Goal: Task Accomplishment & Management: Use online tool/utility

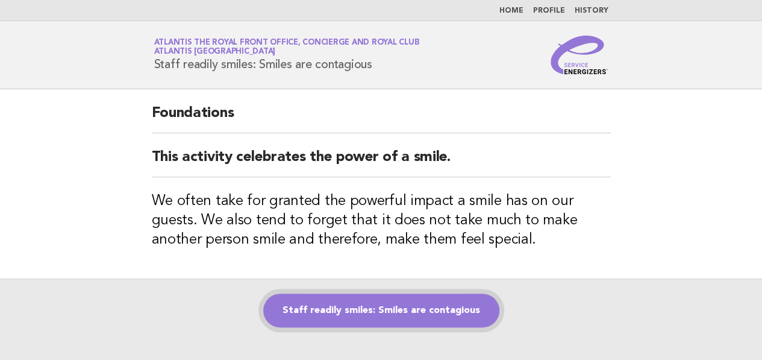
click at [365, 301] on link "Staff readily smiles: Smiles are contagious" at bounding box center [381, 310] width 236 height 34
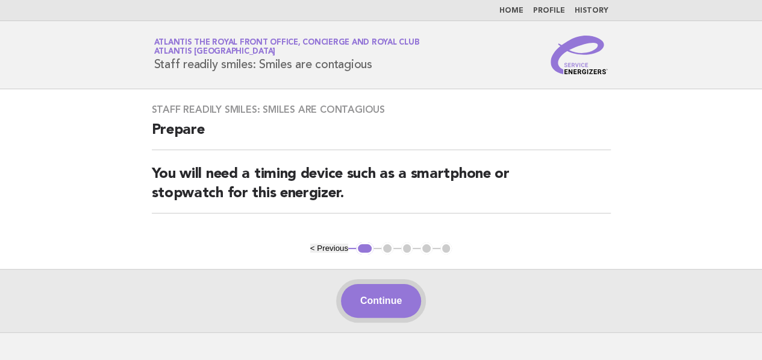
click at [380, 290] on button "Continue" at bounding box center [381, 301] width 80 height 34
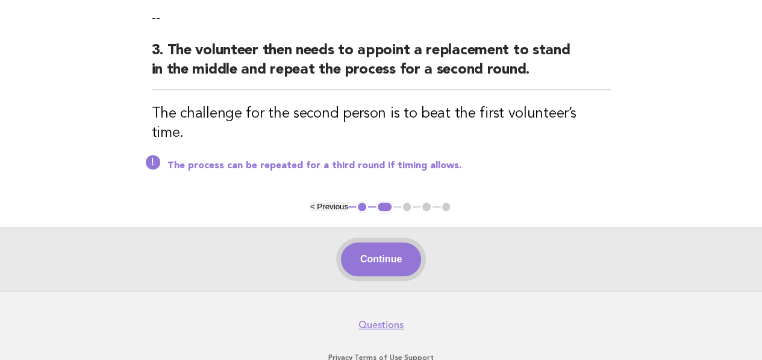
click at [381, 242] on button "Continue" at bounding box center [381, 259] width 80 height 34
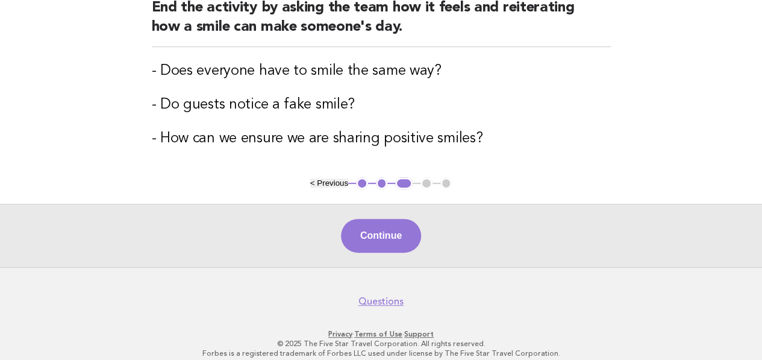
click at [384, 229] on button "Continue" at bounding box center [381, 236] width 80 height 34
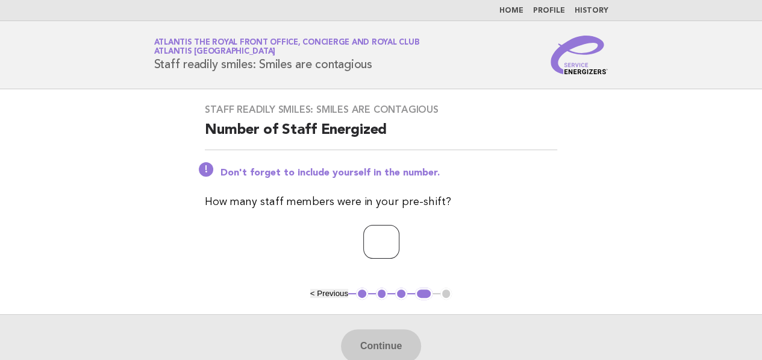
click at [384, 229] on input "number" at bounding box center [381, 242] width 36 height 34
type input "*"
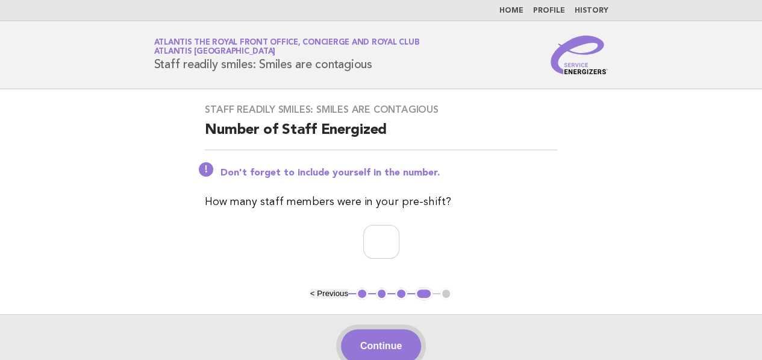
click at [378, 339] on button "Continue" at bounding box center [381, 346] width 80 height 34
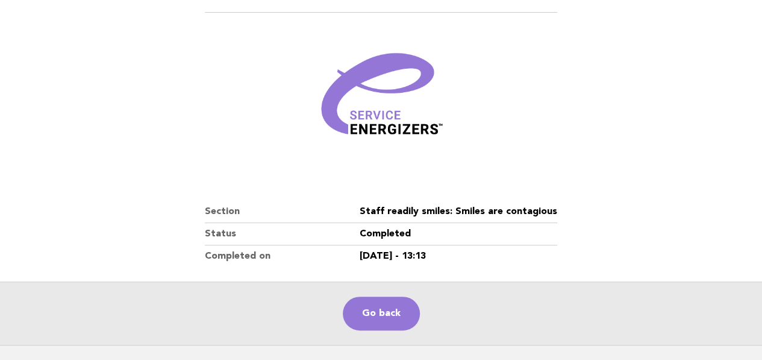
scroll to position [148, 0]
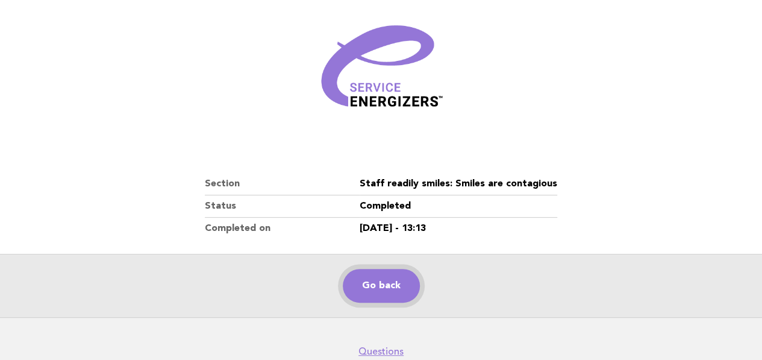
click at [387, 269] on link "Go back" at bounding box center [381, 286] width 77 height 34
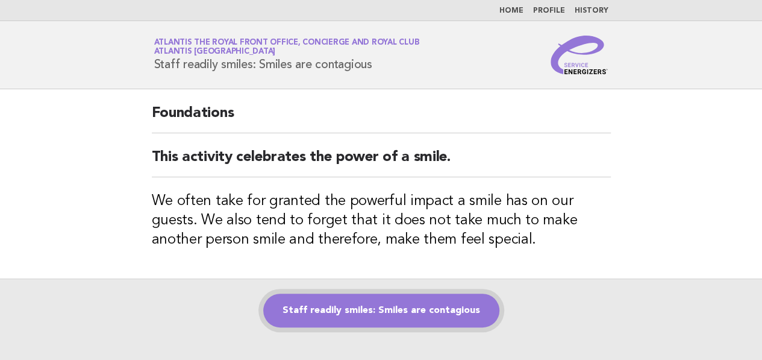
click at [308, 314] on link "Staff readily smiles: Smiles are contagious" at bounding box center [381, 310] width 236 height 34
click at [336, 301] on link "Staff readily smiles: Smiles are contagious" at bounding box center [381, 310] width 236 height 34
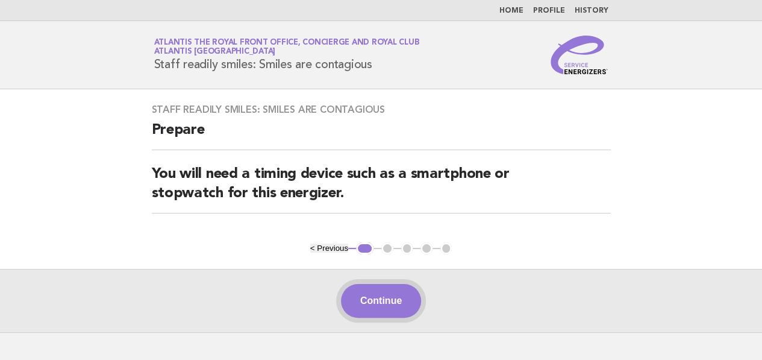
click at [388, 284] on button "Continue" at bounding box center [381, 301] width 80 height 34
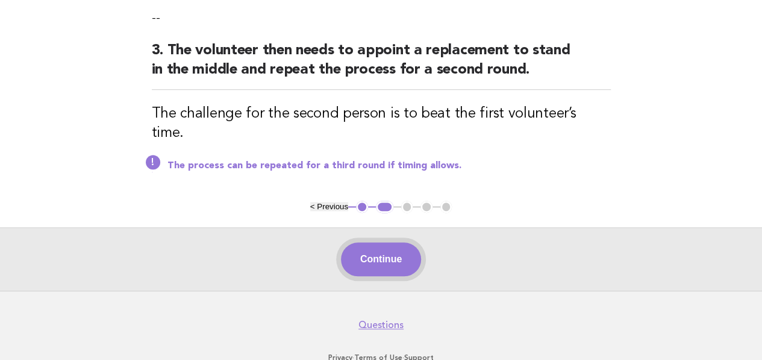
click at [372, 242] on button "Continue" at bounding box center [381, 259] width 80 height 34
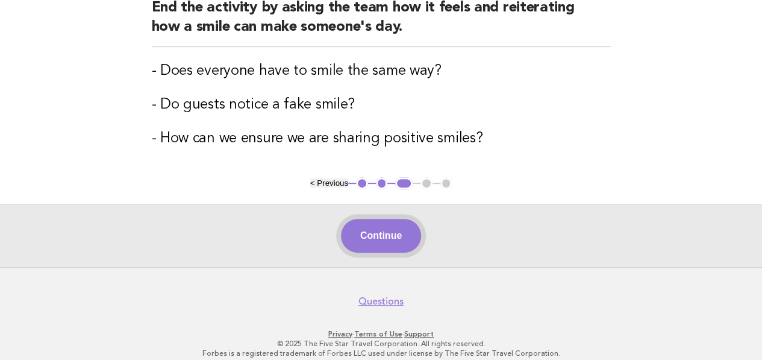
click at [374, 220] on button "Continue" at bounding box center [381, 236] width 80 height 34
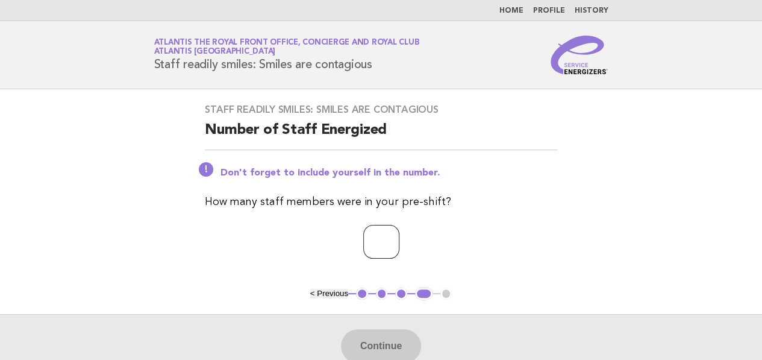
click at [374, 225] on input "number" at bounding box center [381, 242] width 36 height 34
type input "*"
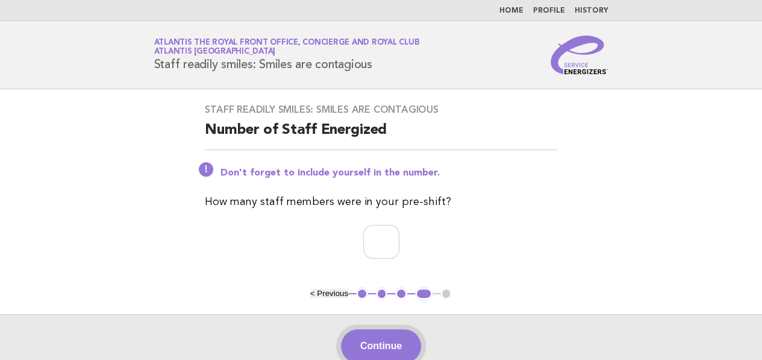
click at [389, 329] on button "Continue" at bounding box center [381, 346] width 80 height 34
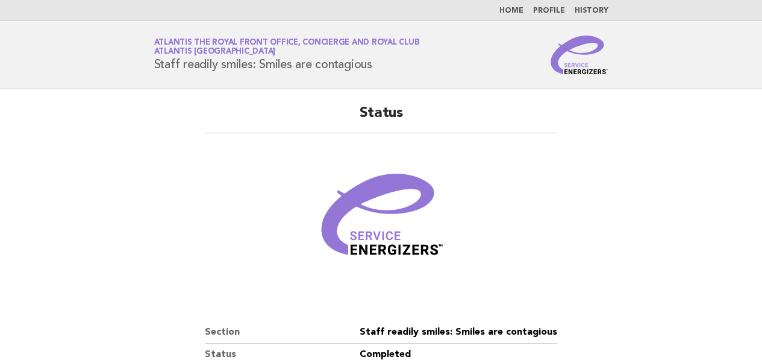
scroll to position [148, 0]
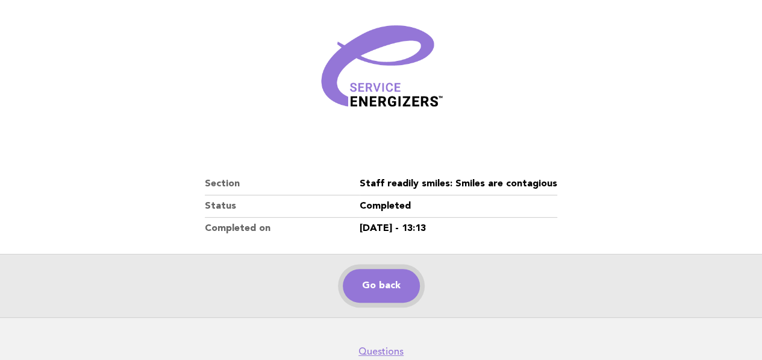
click at [364, 269] on link "Go back" at bounding box center [381, 286] width 77 height 34
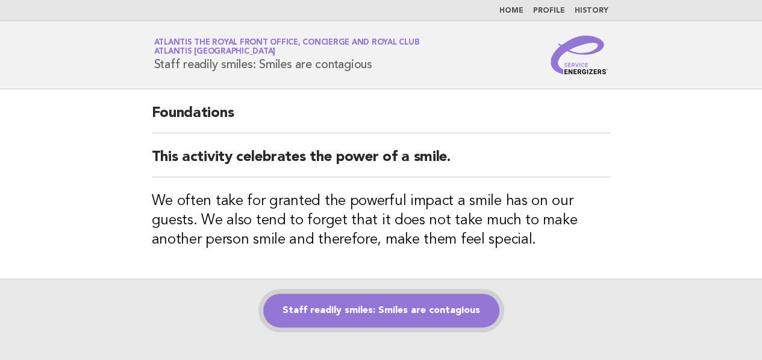
click at [366, 304] on link "Staff readily smiles: Smiles are contagious" at bounding box center [381, 310] width 236 height 34
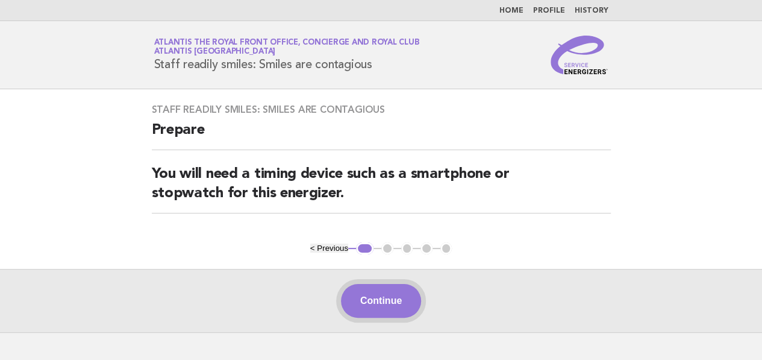
click at [390, 300] on button "Continue" at bounding box center [381, 301] width 80 height 34
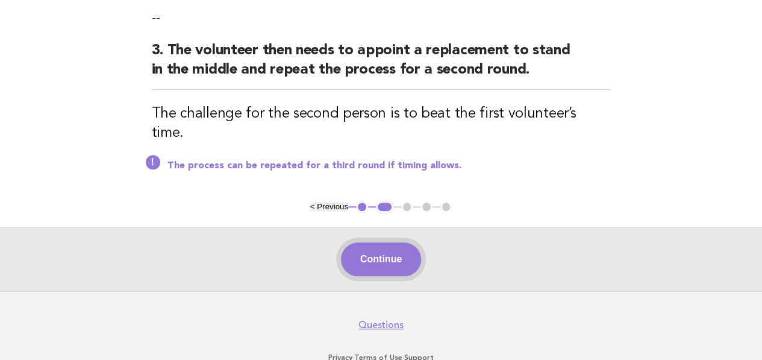
click at [387, 242] on button "Continue" at bounding box center [381, 259] width 80 height 34
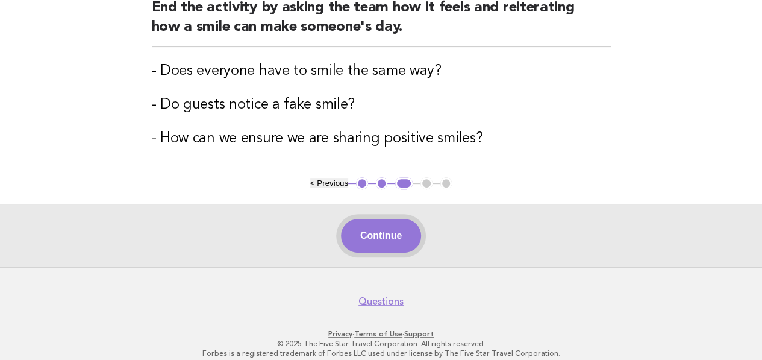
click at [368, 239] on button "Continue" at bounding box center [381, 236] width 80 height 34
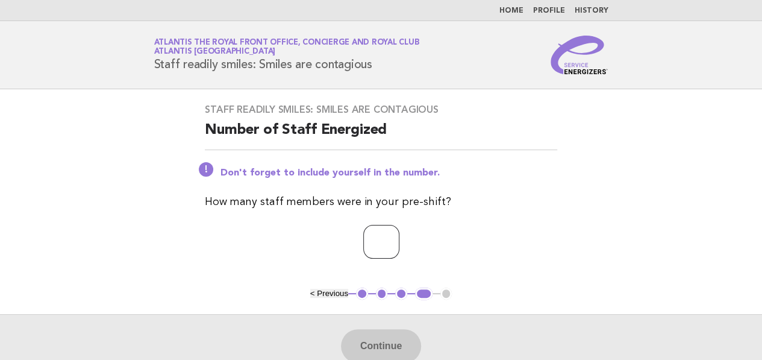
click at [395, 231] on input "number" at bounding box center [381, 242] width 36 height 34
type input "*"
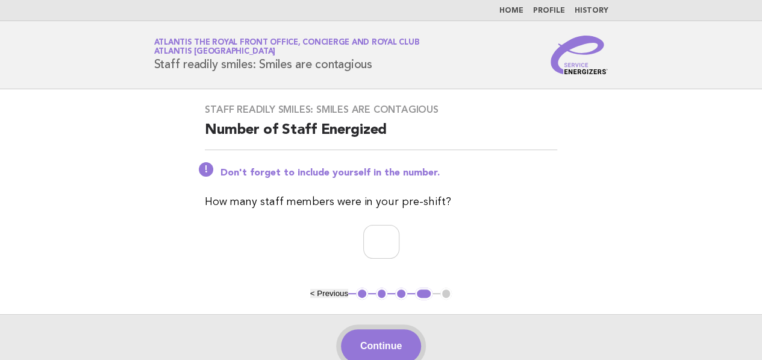
click at [368, 329] on button "Continue" at bounding box center [381, 346] width 80 height 34
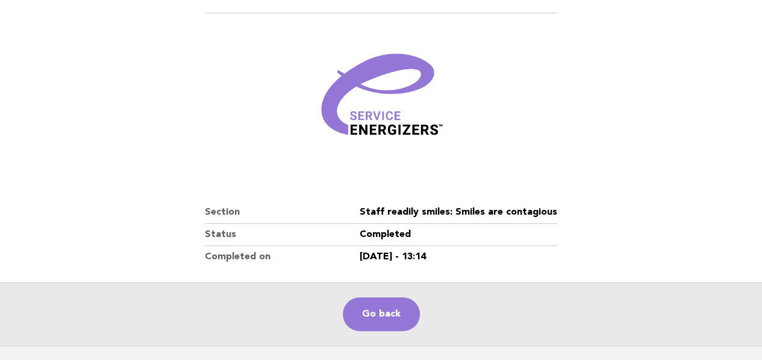
scroll to position [148, 0]
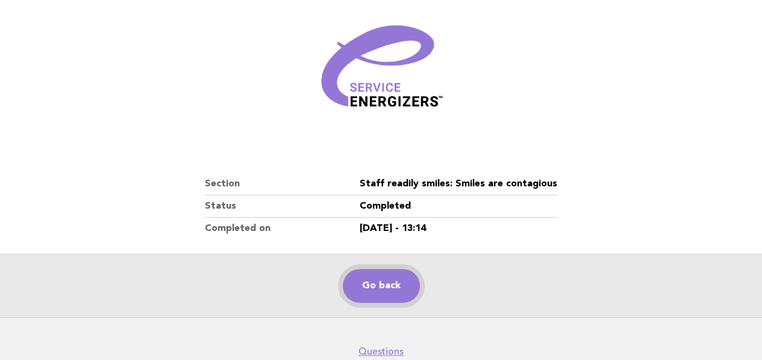
click at [369, 269] on link "Go back" at bounding box center [381, 286] width 77 height 34
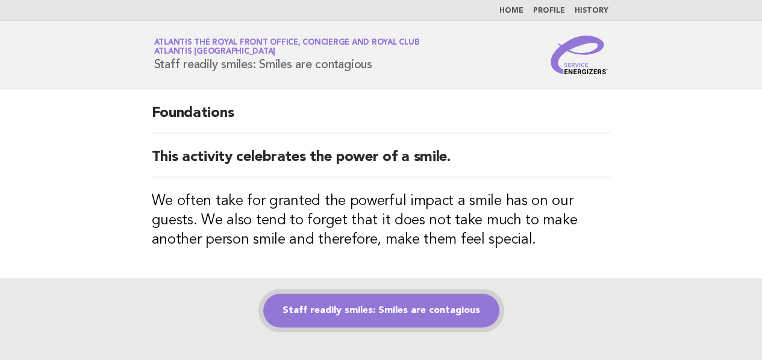
click at [394, 303] on link "Staff readily smiles: Smiles are contagious" at bounding box center [381, 310] width 236 height 34
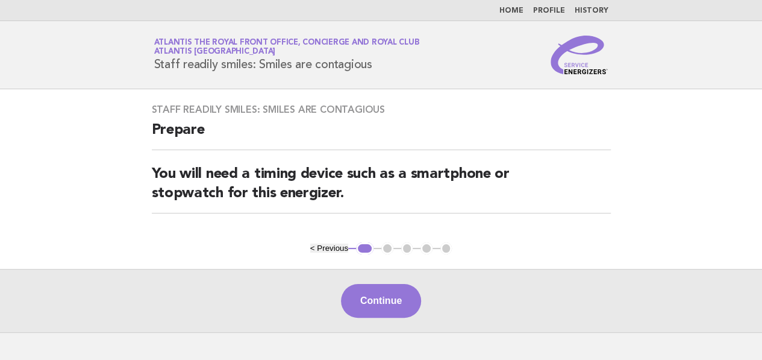
click at [398, 302] on button "Continue" at bounding box center [381, 301] width 80 height 34
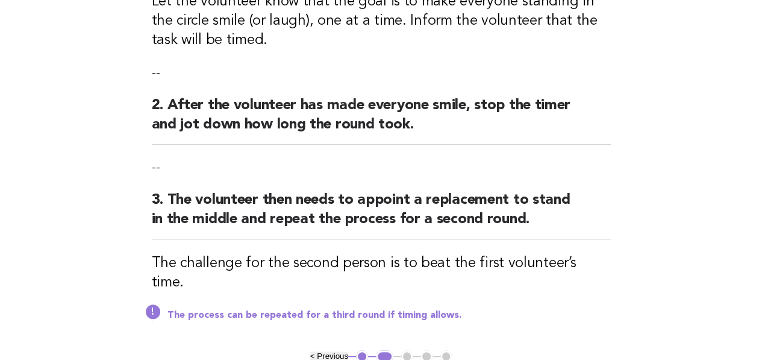
scroll to position [301, 0]
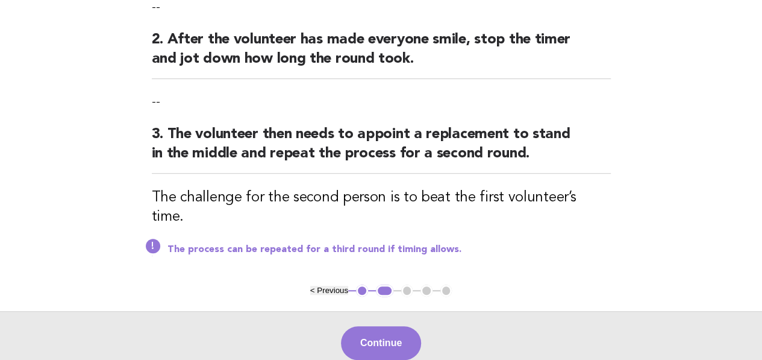
click at [398, 326] on button "Continue" at bounding box center [381, 343] width 80 height 34
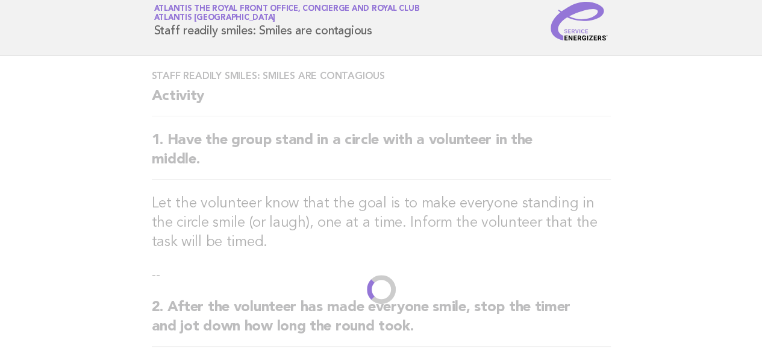
scroll to position [0, 0]
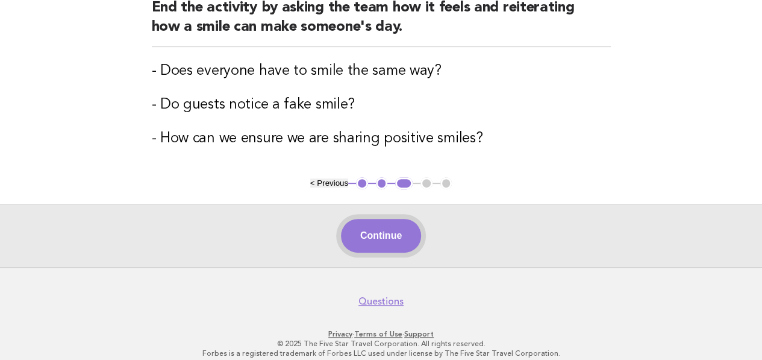
click at [365, 219] on button "Continue" at bounding box center [381, 236] width 80 height 34
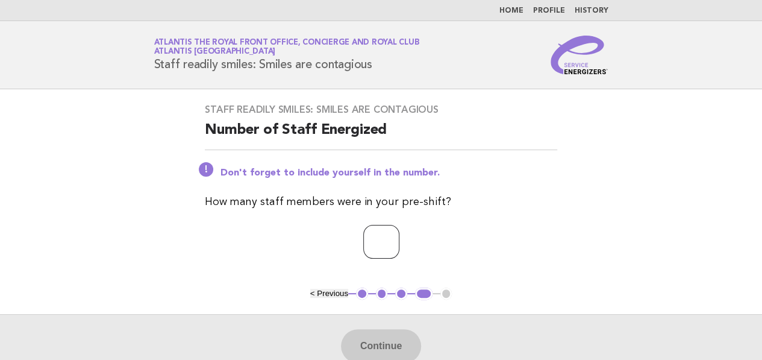
click at [372, 225] on input "number" at bounding box center [381, 242] width 36 height 34
type input "*"
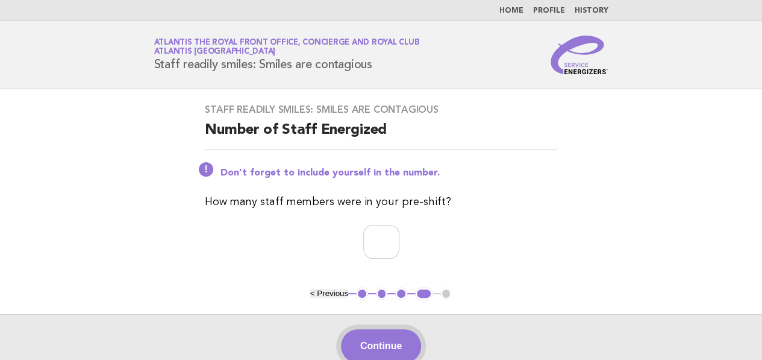
click at [383, 329] on button "Continue" at bounding box center [381, 346] width 80 height 34
